Goal: Information Seeking & Learning: Find specific fact

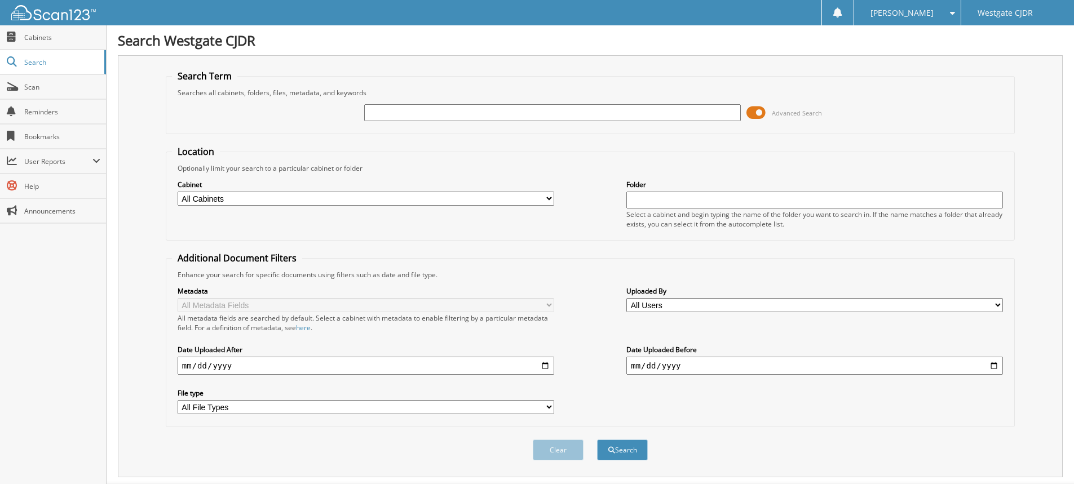
click at [438, 109] on input "text" at bounding box center [552, 112] width 377 height 17
type input "33891p"
click at [597, 440] on button "Search" at bounding box center [622, 450] width 51 height 21
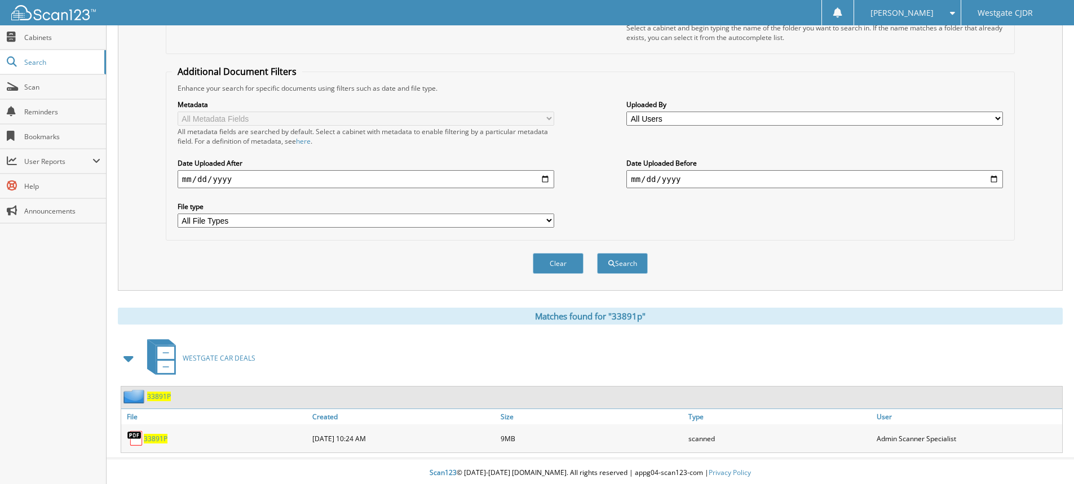
scroll to position [190, 0]
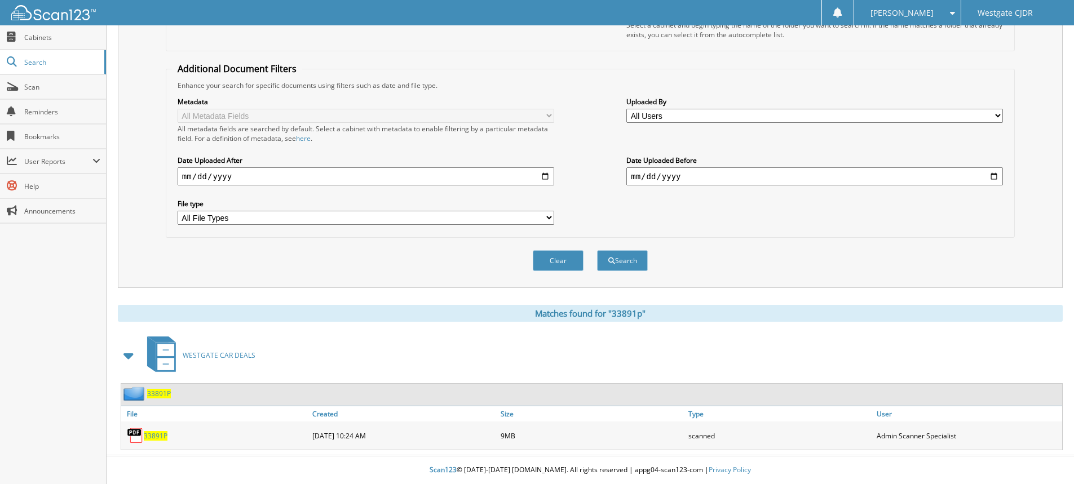
click at [160, 432] on span "33891P" at bounding box center [156, 436] width 24 height 10
